Goal: Task Accomplishment & Management: Manage account settings

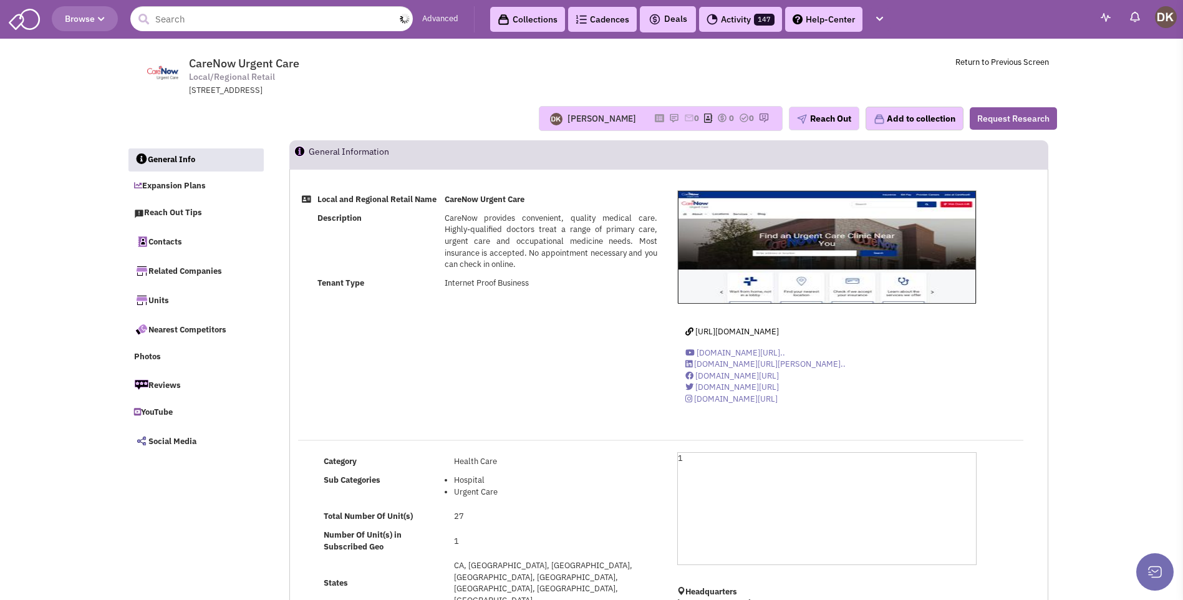
select select
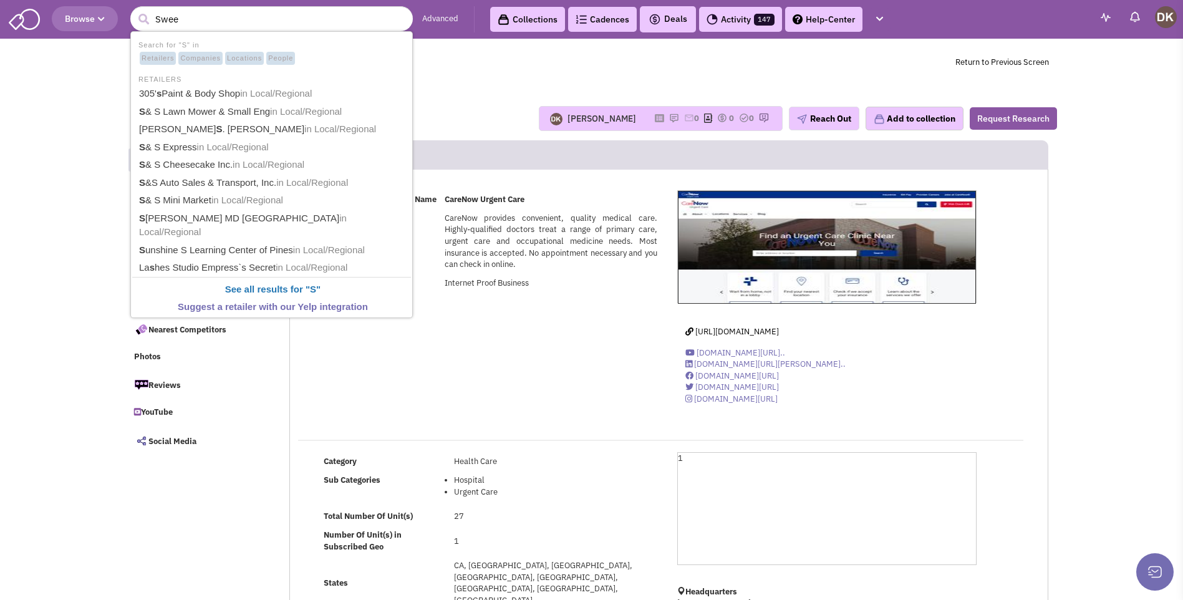
type input "Sweet"
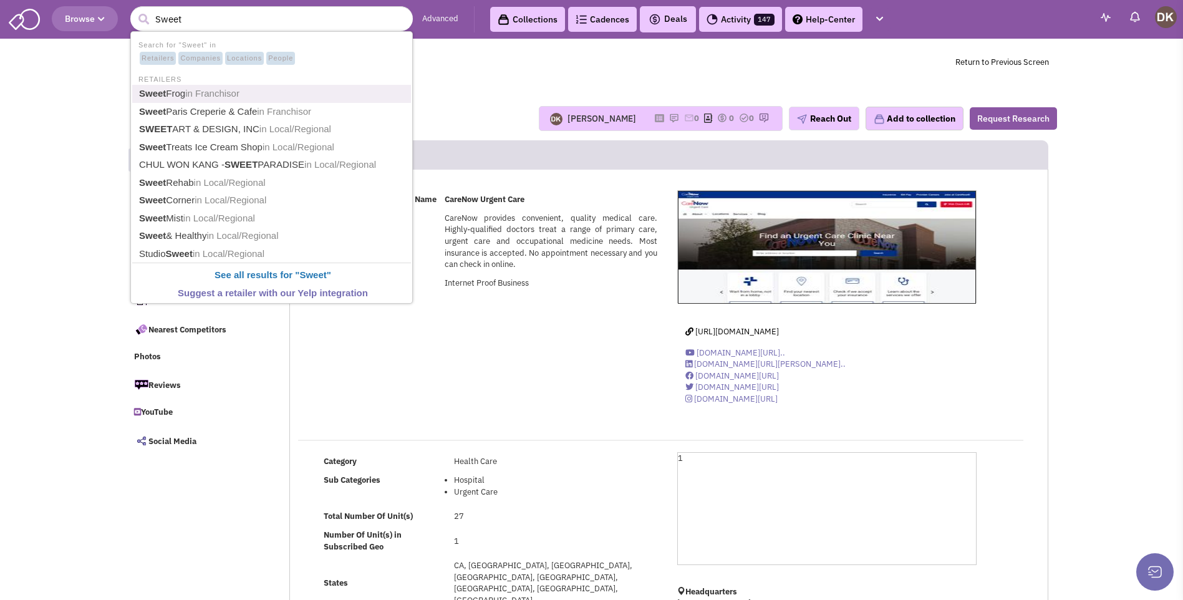
click at [188, 93] on span "in Franchisor" at bounding box center [212, 93] width 54 height 11
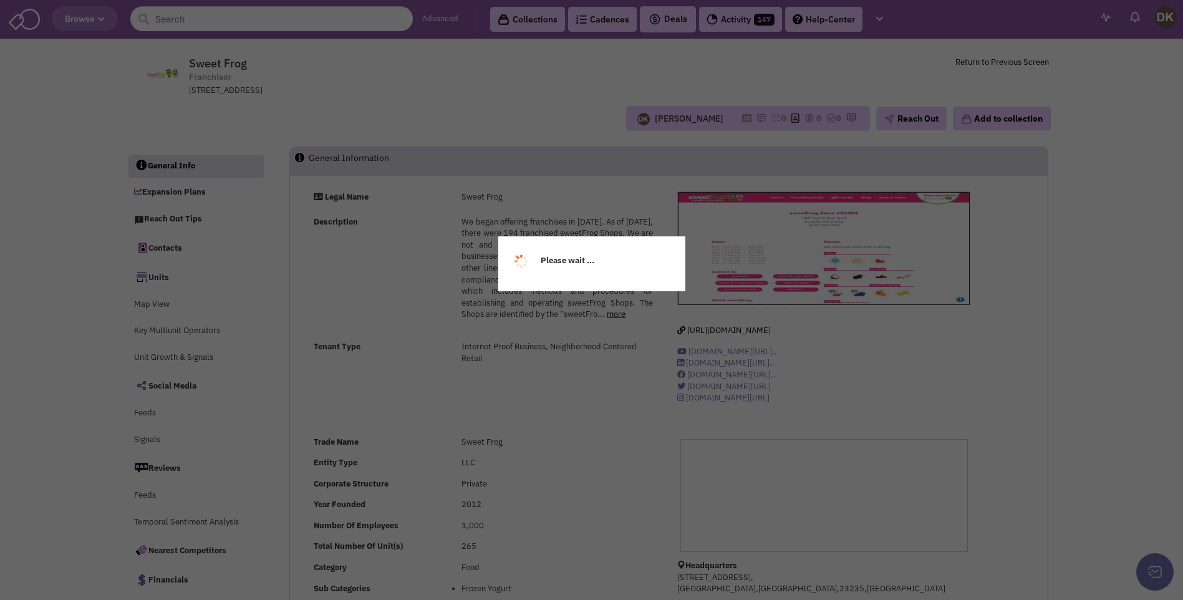
select select
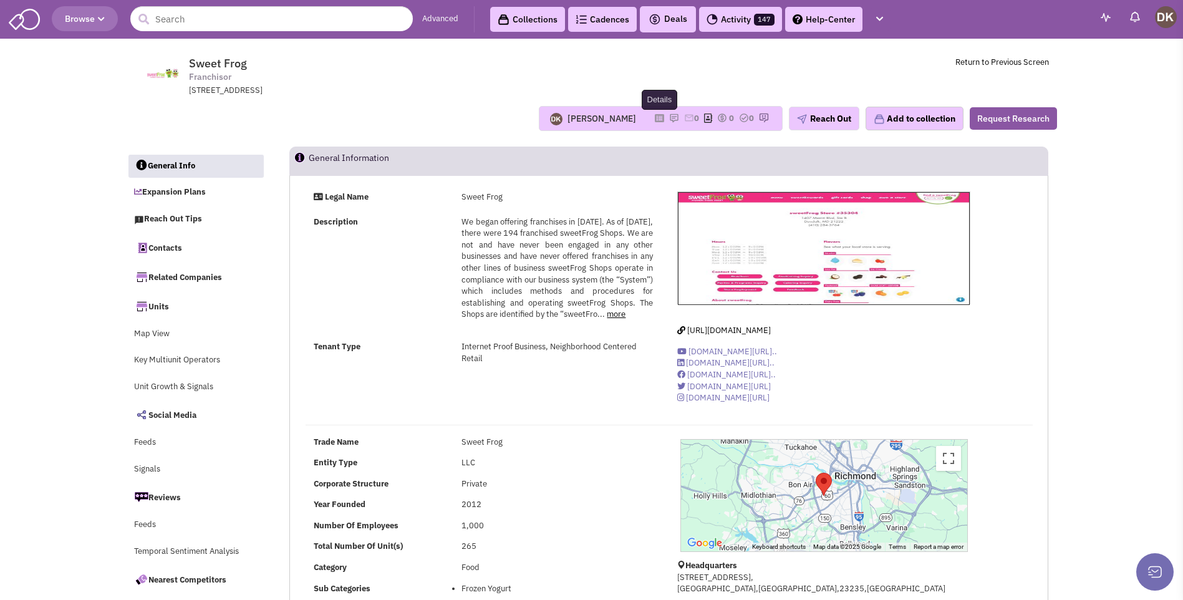
click at [655, 116] on icon at bounding box center [659, 118] width 9 height 7
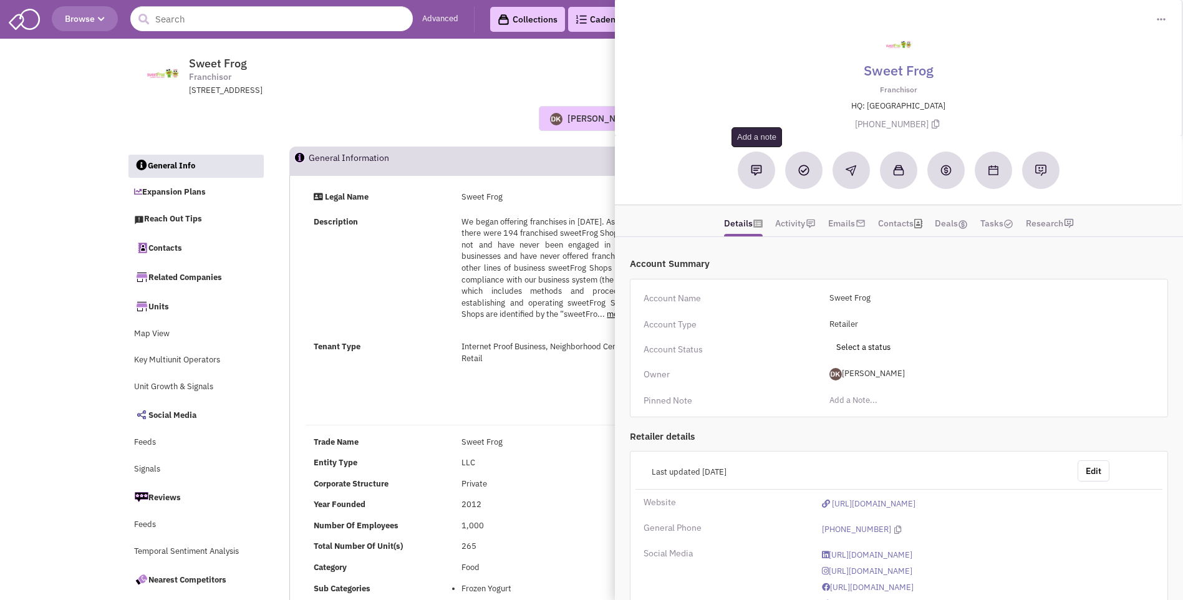
click at [753, 175] on img at bounding box center [756, 170] width 11 height 11
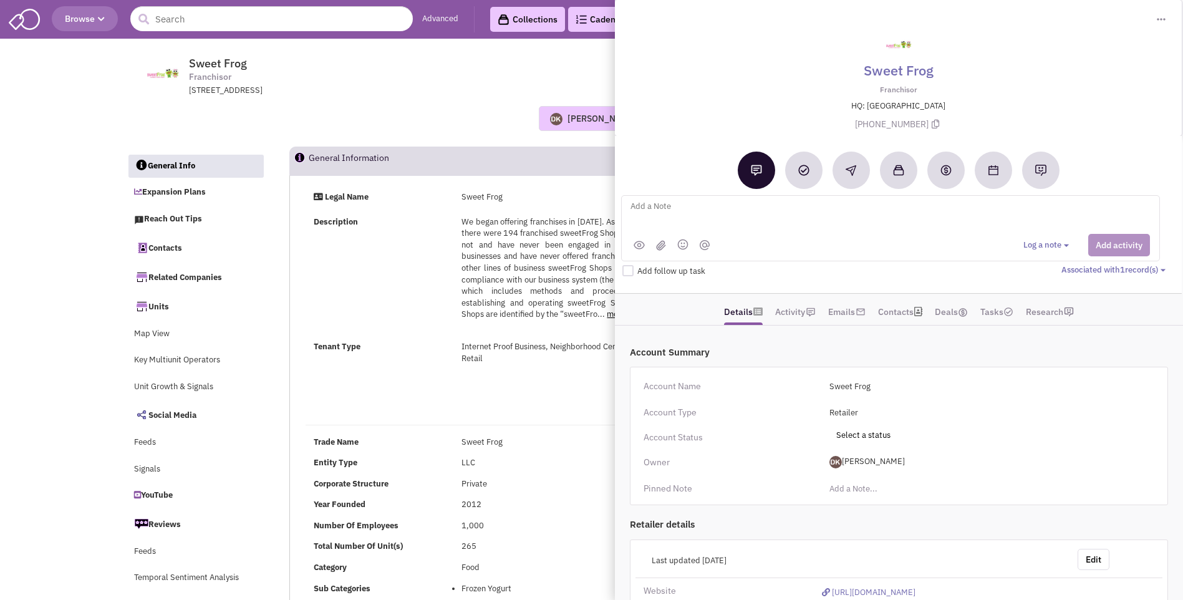
click at [420, 108] on div "Donnie Keller Most recent Note Donnie Keller 01:22 PM on 09/22/2025 sent email …" at bounding box center [591, 118] width 947 height 25
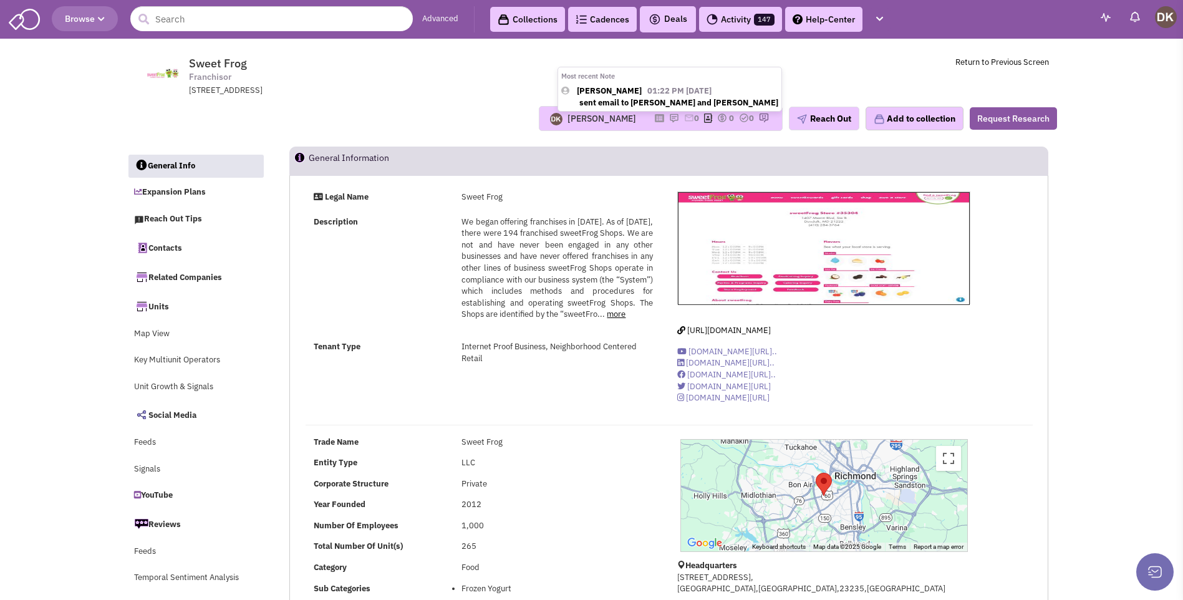
click at [642, 92] on strong "[PERSON_NAME]" at bounding box center [609, 90] width 65 height 11
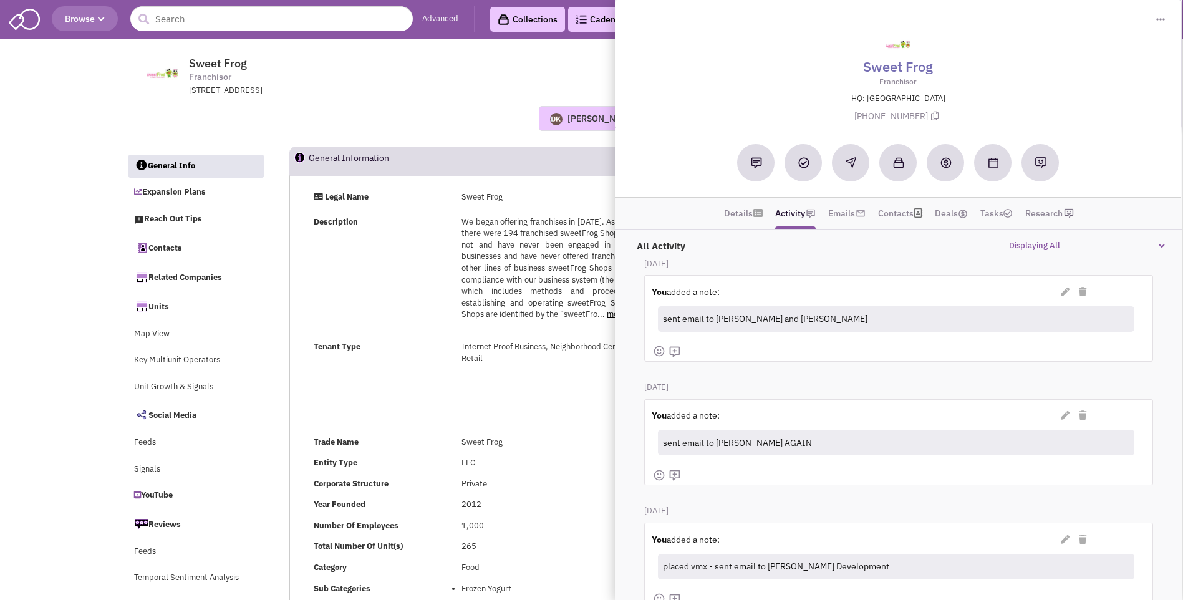
click at [474, 122] on div "Donnie Keller Most recent Note Donnie Keller 01:22 PM on 09/22/2025 sent email …" at bounding box center [591, 118] width 947 height 25
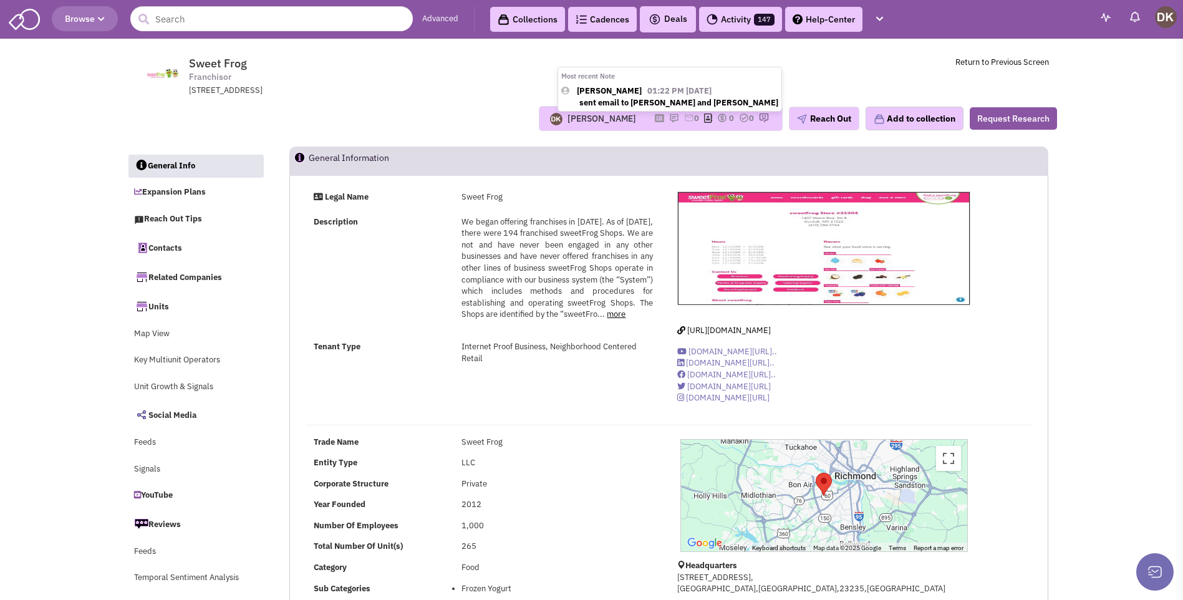
click at [669, 118] on img at bounding box center [674, 118] width 10 height 10
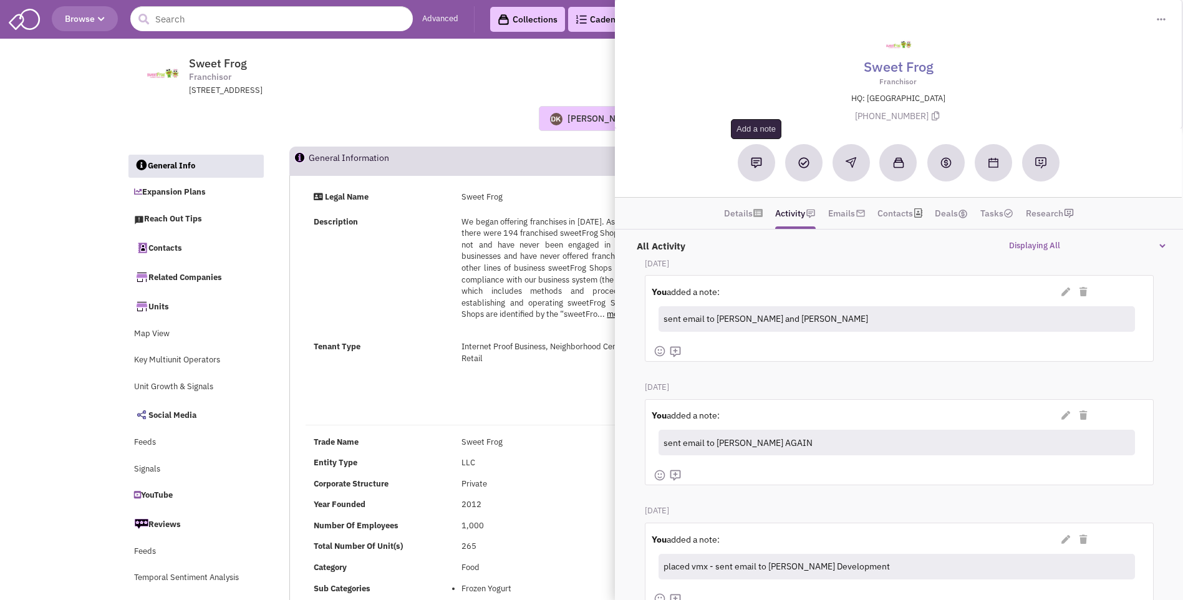
click at [753, 171] on button at bounding box center [756, 162] width 37 height 37
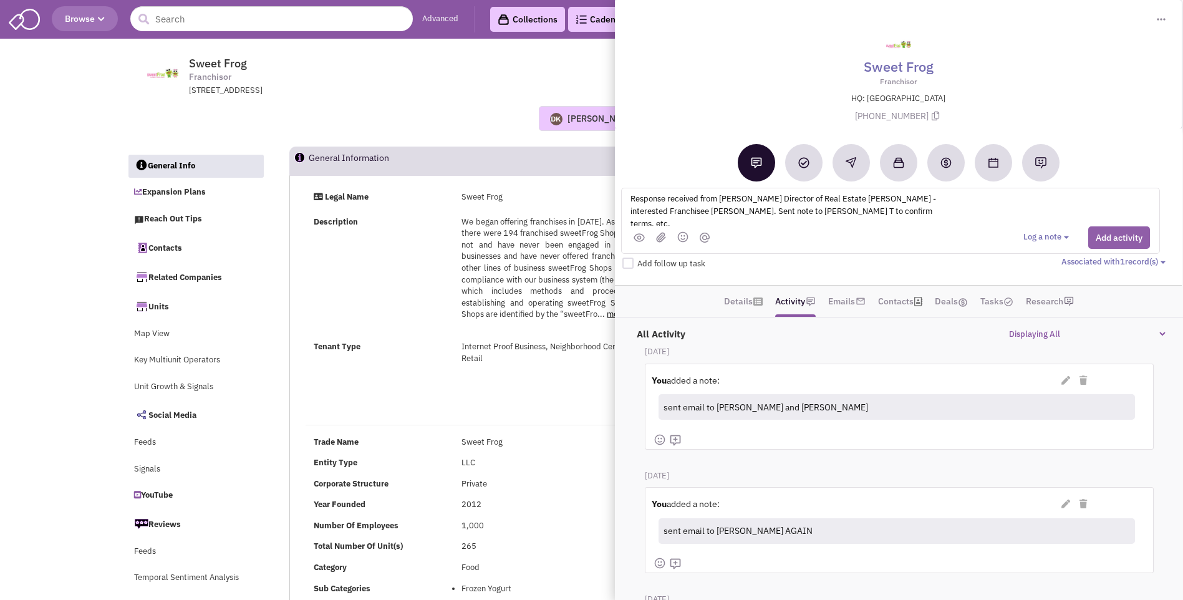
type textarea "Response received from Walker Erwin Director of Real Estate Kahala Brands - int…"
click at [1118, 233] on button "Add activity" at bounding box center [1119, 237] width 62 height 22
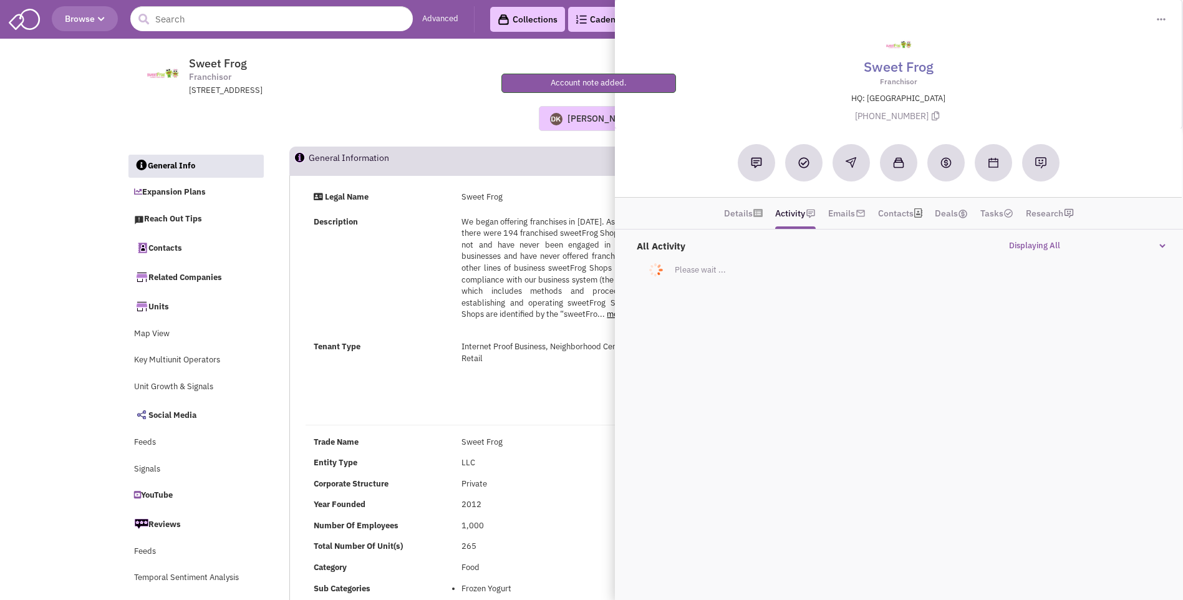
click at [465, 117] on div "Donnie Keller Most recent Note Donnie Keller 01:22 PM on 09/22/2025 sent email …" at bounding box center [591, 118] width 947 height 25
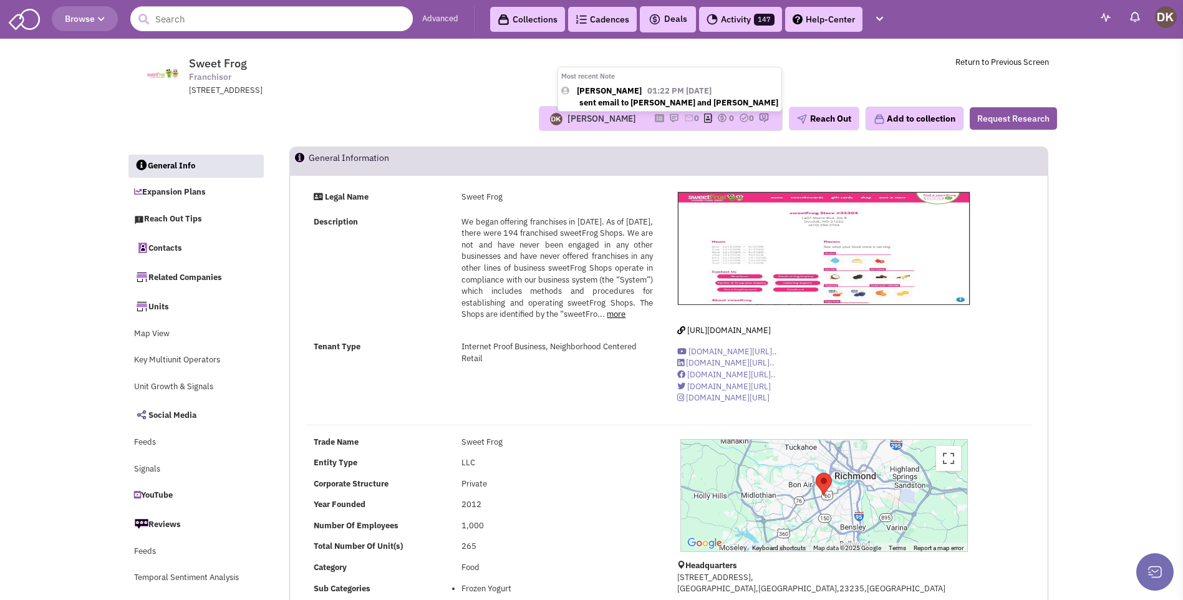
click at [669, 119] on img at bounding box center [674, 118] width 10 height 10
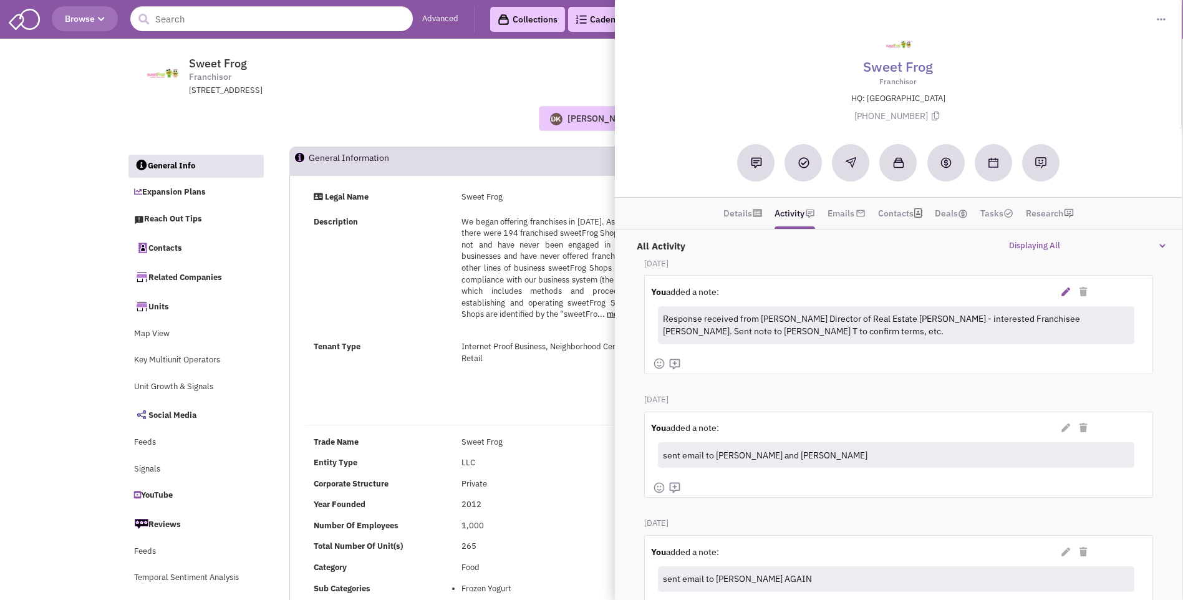
click at [1064, 294] on icon at bounding box center [1065, 291] width 9 height 9
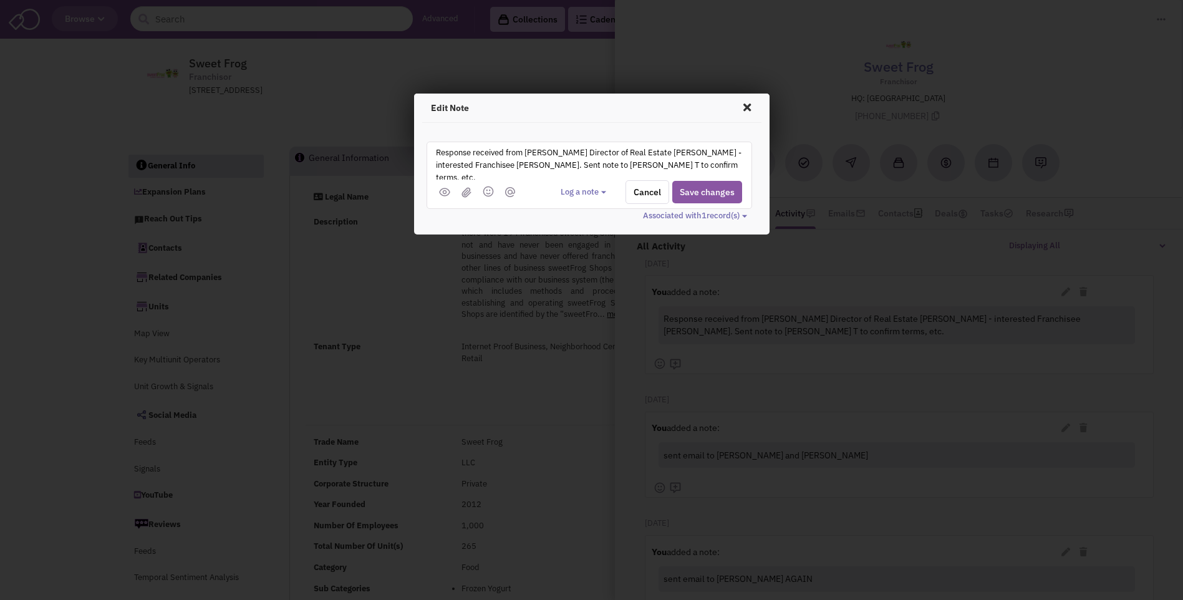
click at [558, 167] on textarea "Response received from Walker Erwin Director of Real Estate Kahala Brands - int…" at bounding box center [589, 162] width 309 height 34
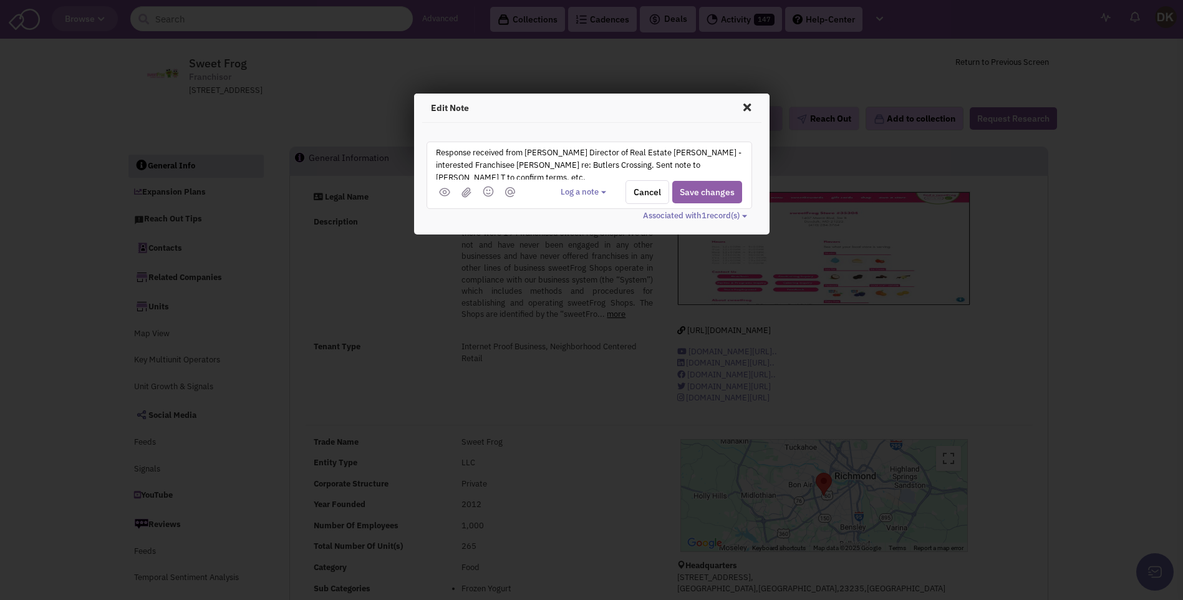
type textarea "Response received from Walker Erwin Director of Real Estate Kahala Brands - int…"
click at [690, 196] on button "Save changes" at bounding box center [707, 192] width 70 height 22
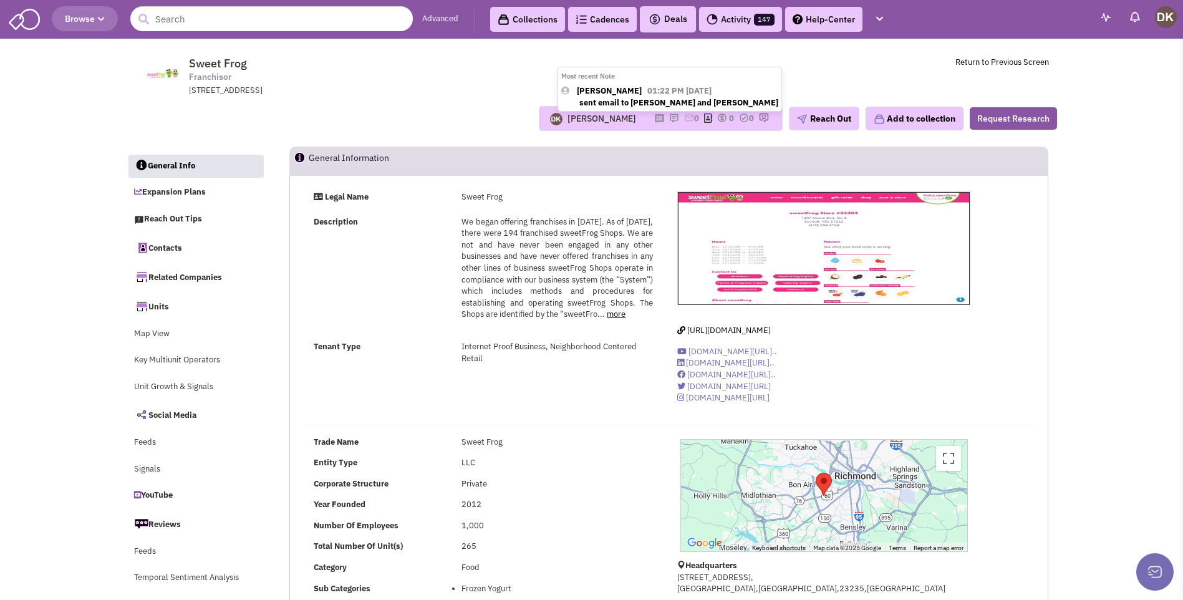
click at [669, 119] on img at bounding box center [674, 118] width 10 height 10
